Goal: Task Accomplishment & Management: Use online tool/utility

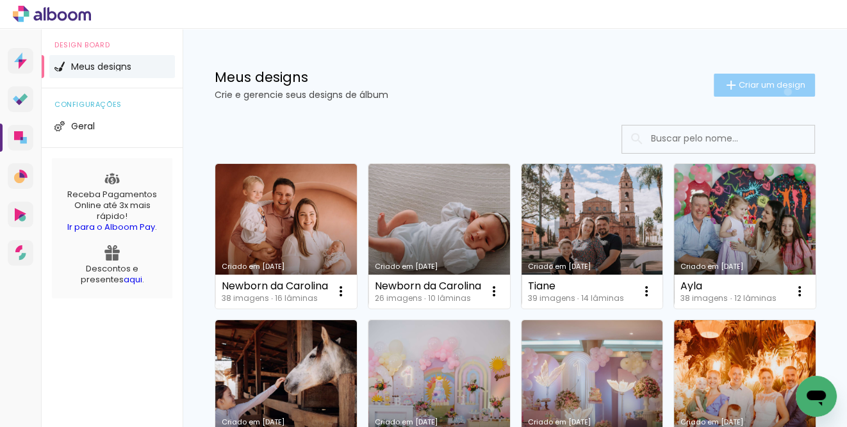
click at [777, 92] on paper-button "Criar um design" at bounding box center [764, 85] width 101 height 23
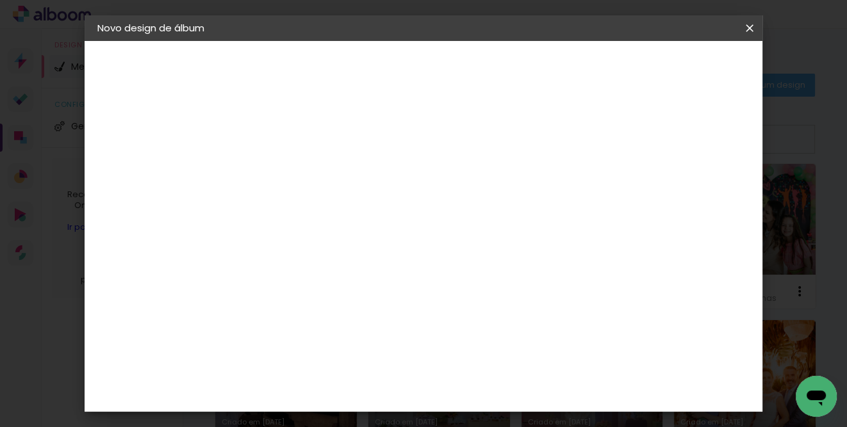
click at [307, 179] on input at bounding box center [307, 172] width 0 height 20
type input "[PERSON_NAME] e [PERSON_NAME] - 2 anos"
type paper-input "[PERSON_NAME] e [PERSON_NAME] - 2 anos"
click at [438, 69] on paper-button "Avançar" at bounding box center [407, 68] width 63 height 22
click at [0, 0] on slot "Voltar" at bounding box center [0, 0] width 0 height 0
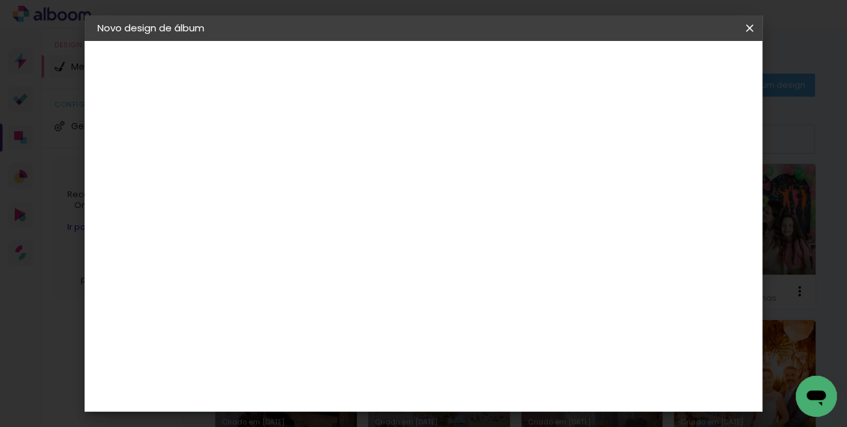
click at [753, 27] on iron-icon at bounding box center [749, 28] width 15 height 13
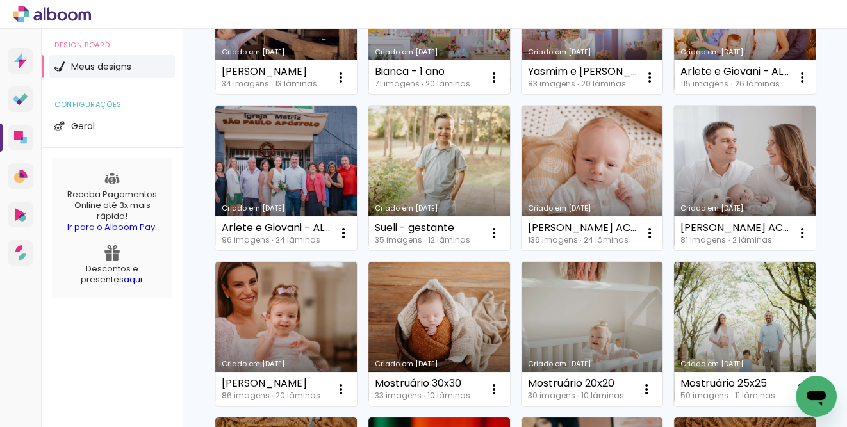
scroll to position [381, 0]
